Goal: Find specific page/section: Find specific page/section

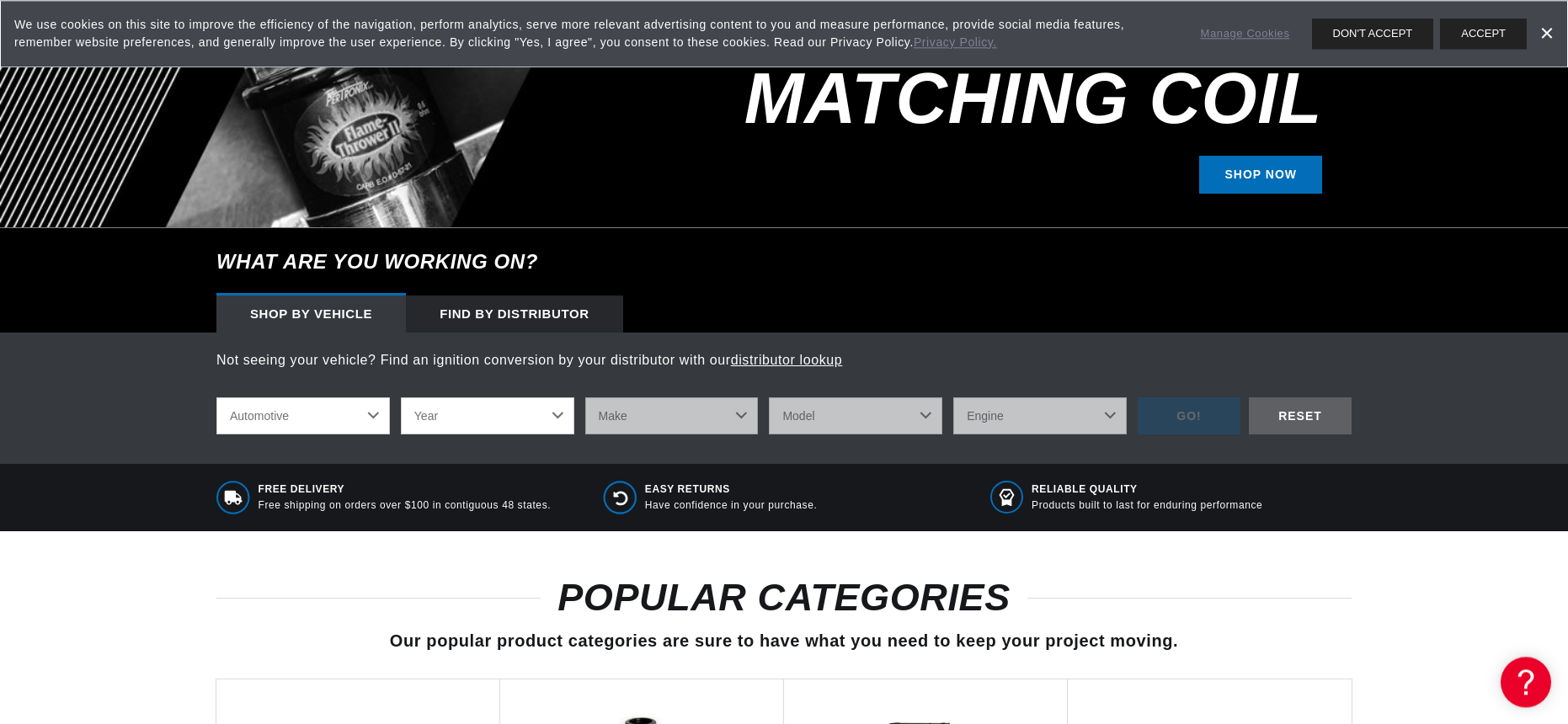
scroll to position [511, 0]
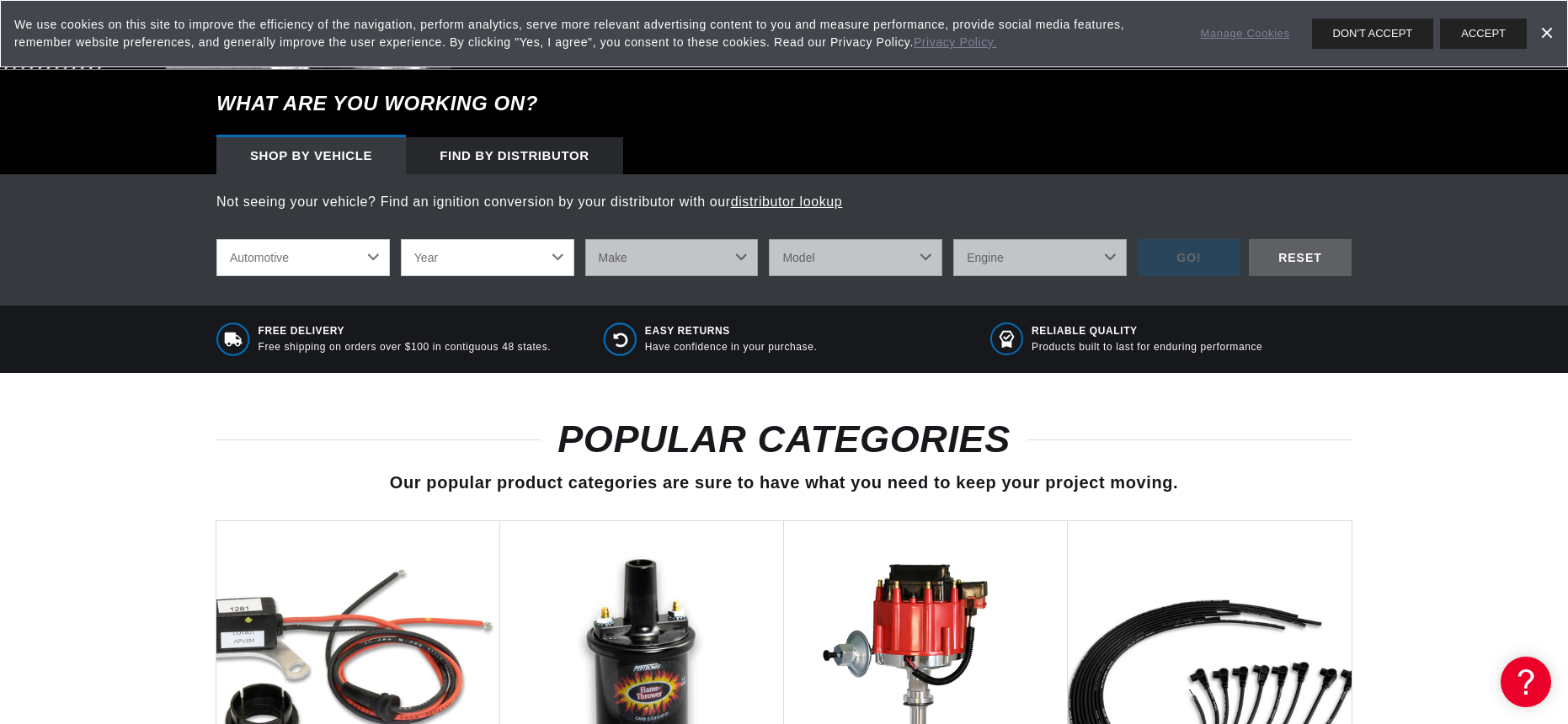
click at [400, 239] on select "Year 2022 2021 2020 2019 2018 2017 2016 2015 2014 2013 2012 2011 2010 2009 2008…" at bounding box center [487, 258] width 174 height 37
select select "1962"
click option "1962" at bounding box center [0, 0] width 0 height 0
select select "1962"
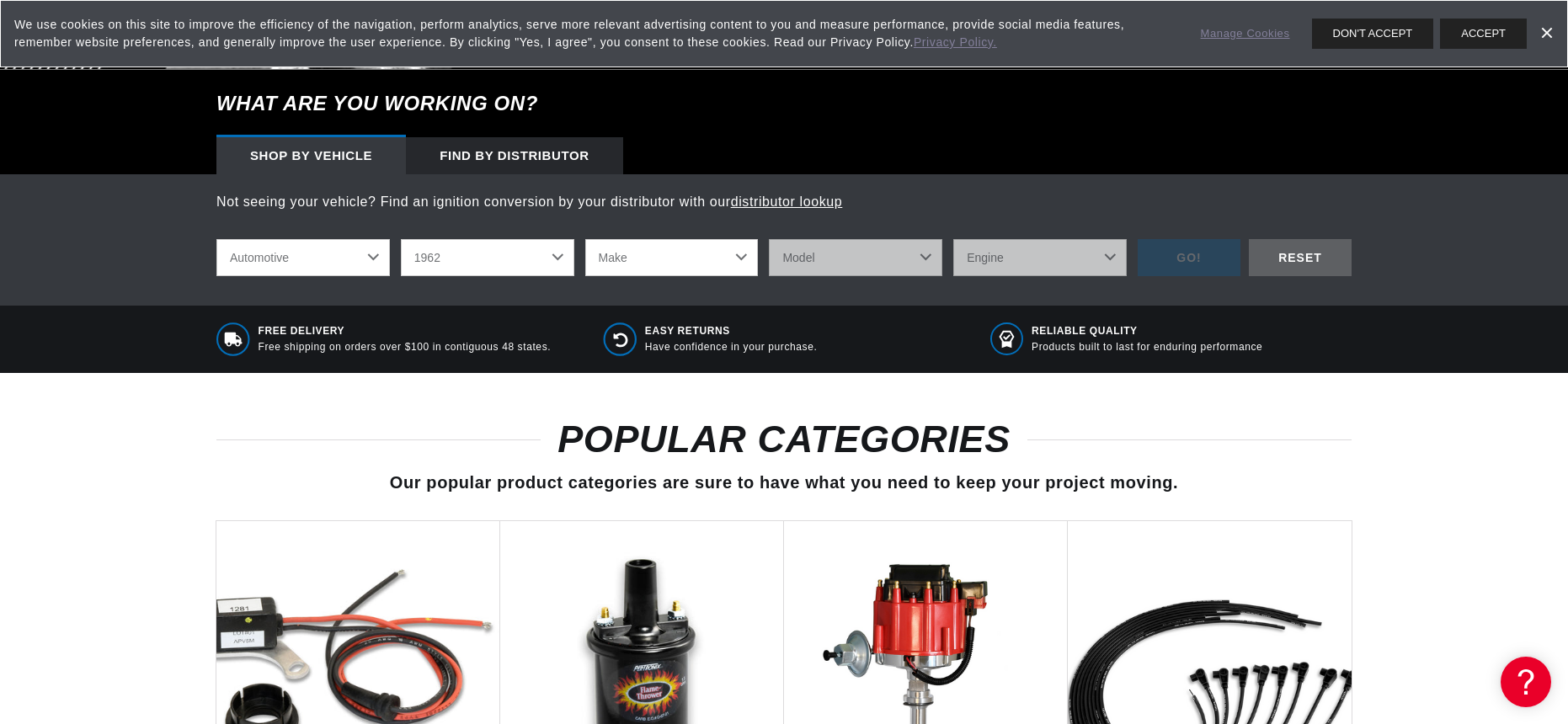
click at [585, 239] on select "Make Alfa Romeo American Motors Aston Martin Austin Austin Healey Bentley Buick…" at bounding box center [672, 258] width 174 height 37
select select "Cadillac"
click option "Cadillac" at bounding box center [0, 0] width 0 height 0
select select "Cadillac"
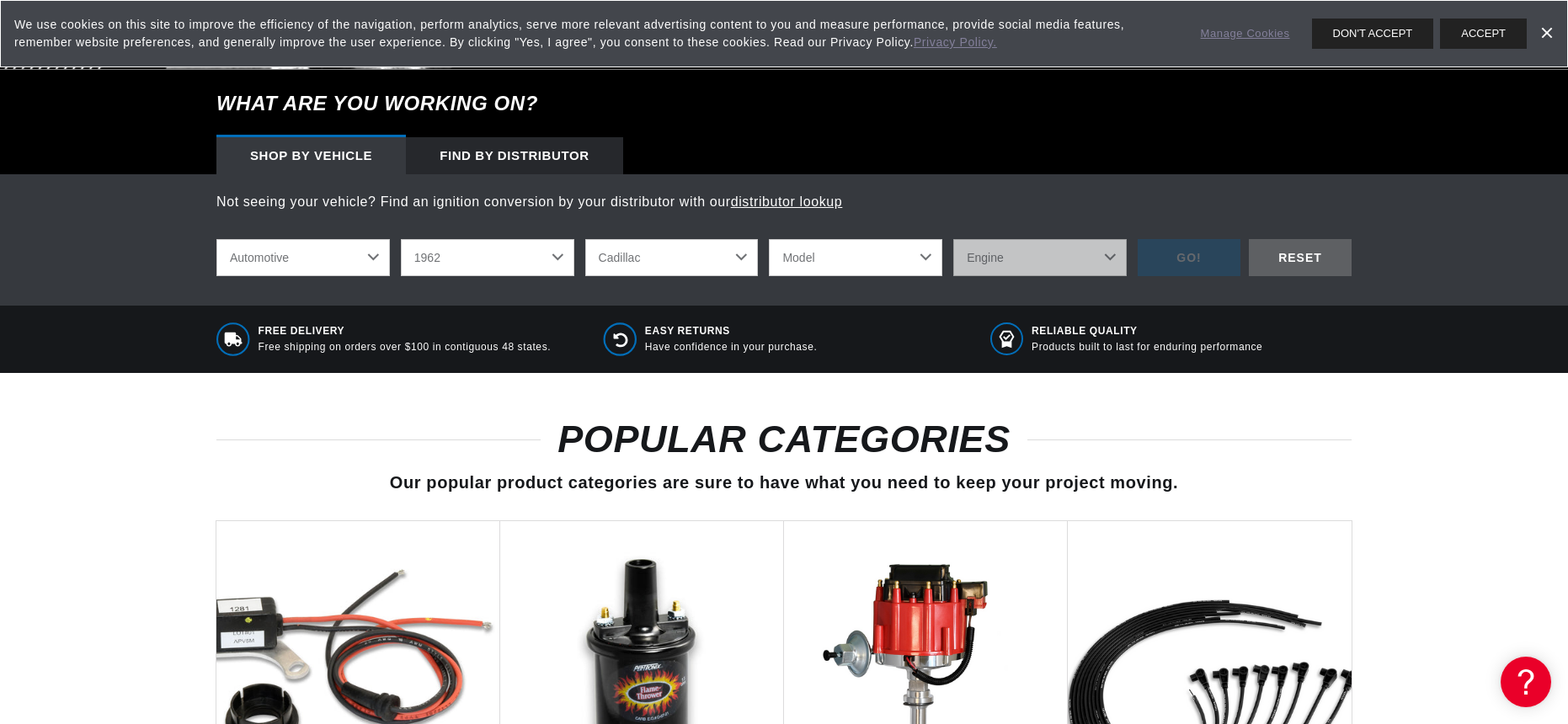
select select "Series-62"
click option "Series 62" at bounding box center [0, 0] width 0 height 0
select select "Series-62"
select select "6.4L"
click option "6.4L" at bounding box center [0, 0] width 0 height 0
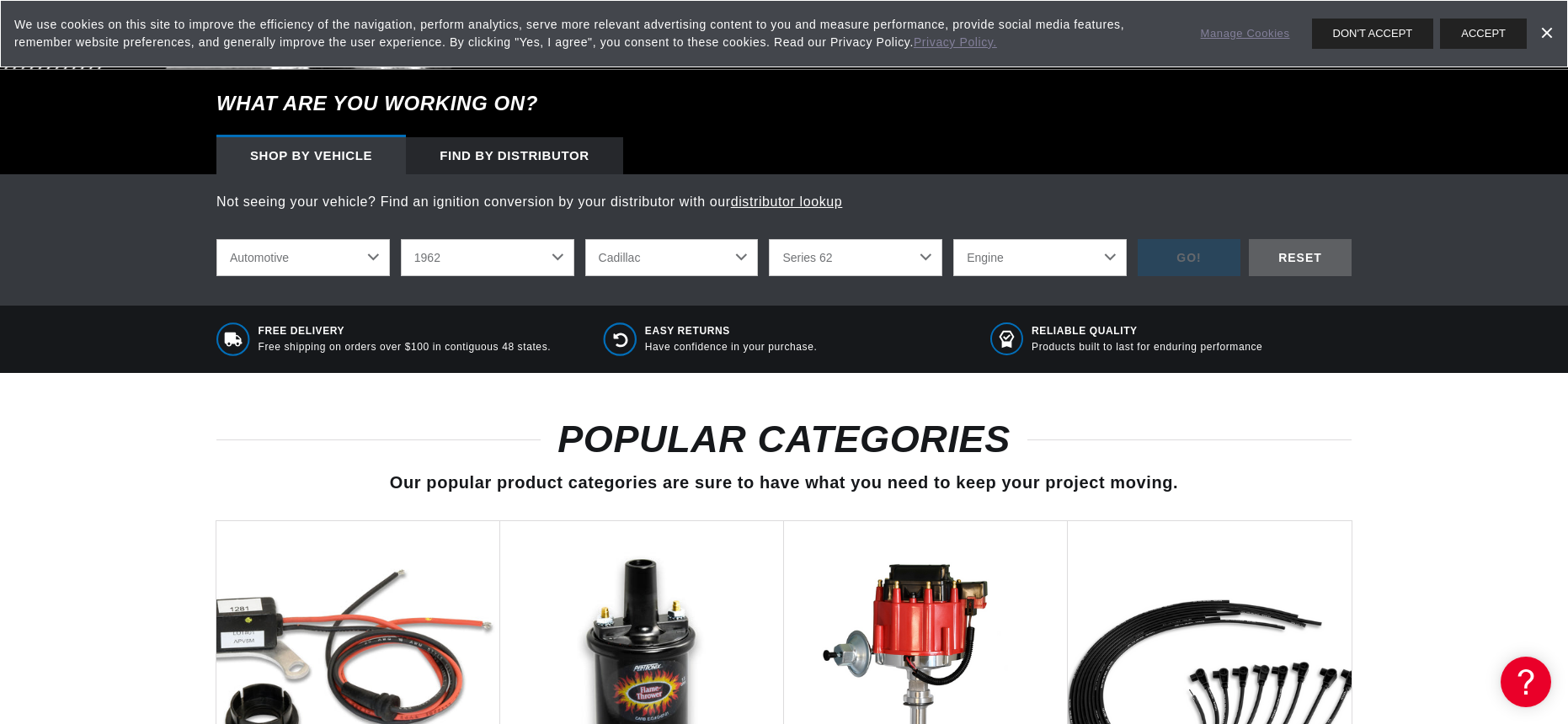
select select "6.4L"
click at [1183, 261] on div "GO!" at bounding box center [1188, 258] width 103 height 38
